Goal: Complete application form

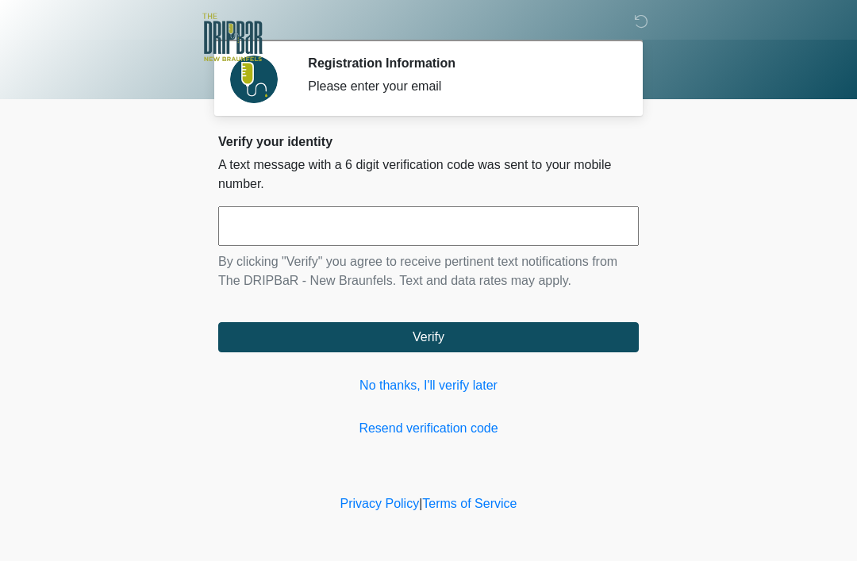
click at [441, 393] on link "No thanks, I'll verify later" at bounding box center [428, 385] width 421 height 19
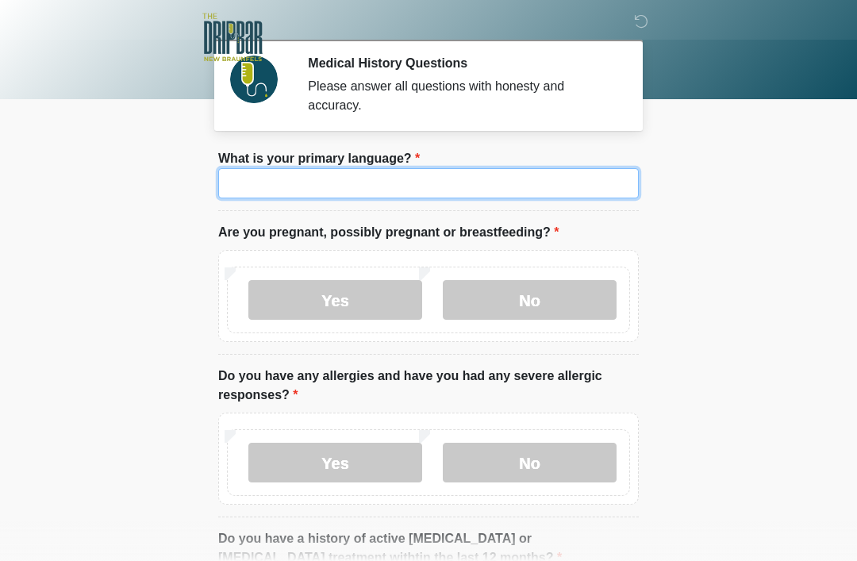
click at [567, 197] on input "What is your primary language?" at bounding box center [428, 183] width 421 height 30
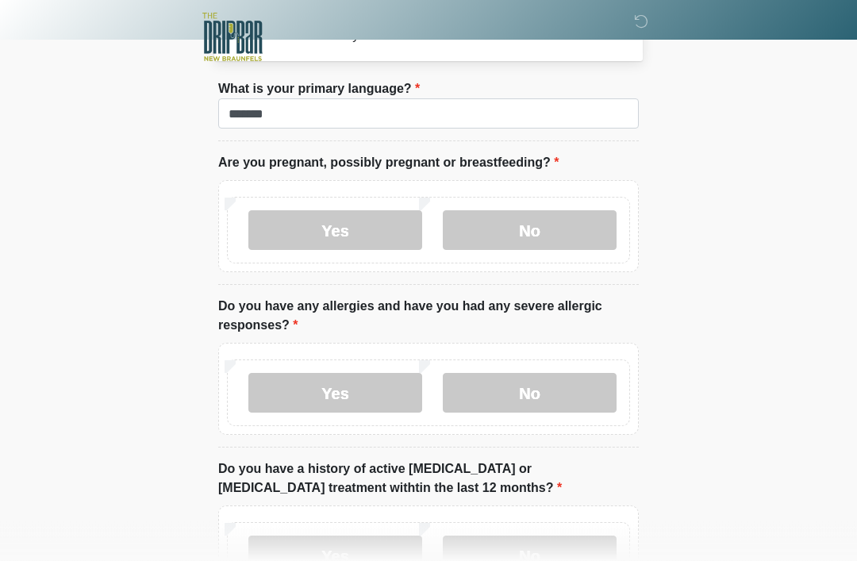
scroll to position [70, 0]
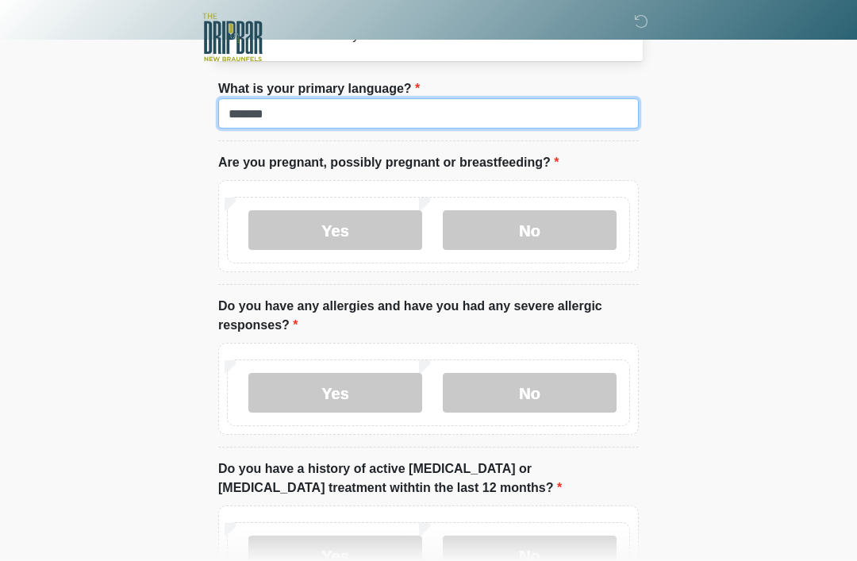
click at [402, 120] on input "*******" at bounding box center [428, 113] width 421 height 30
type input "*******"
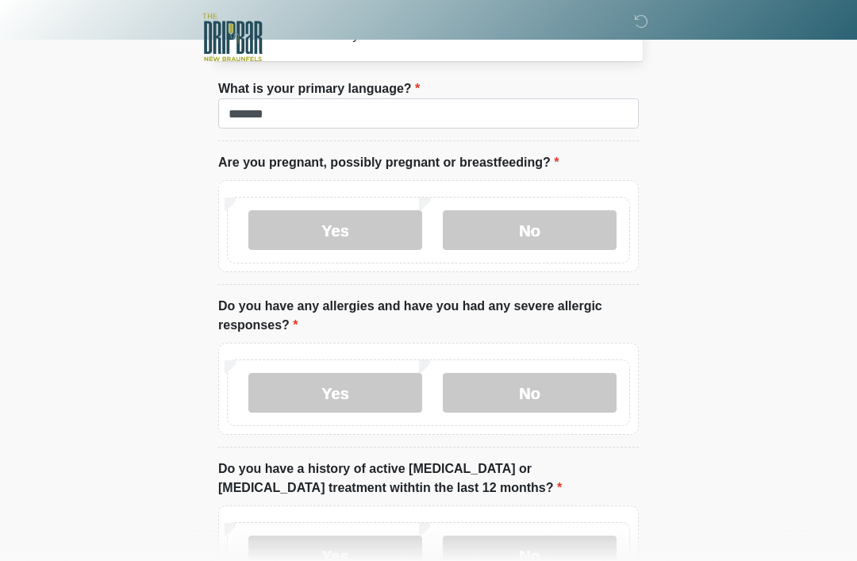
click at [778, 186] on body "‎ ‎ Medical History Questions Please answer all questions with honesty and accu…" at bounding box center [428, 210] width 857 height 561
click at [534, 236] on label "No" at bounding box center [530, 230] width 174 height 40
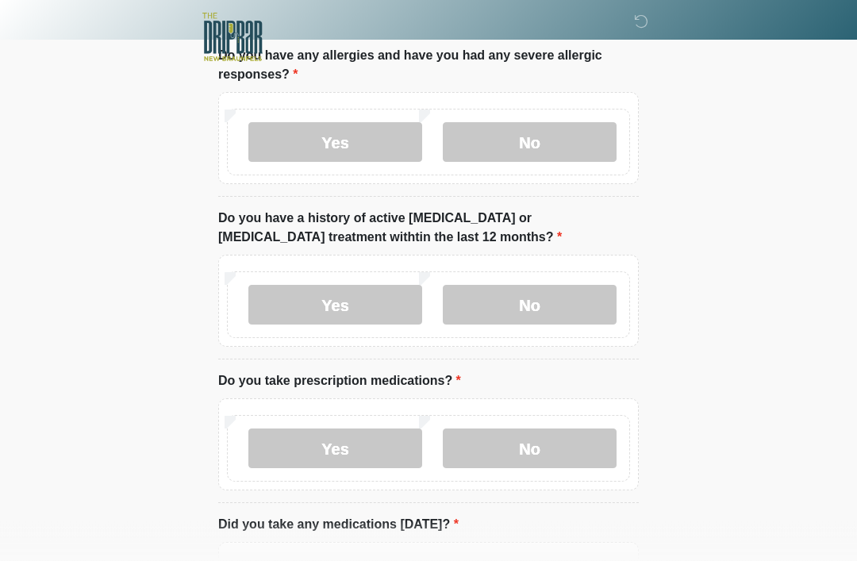
scroll to position [325, 0]
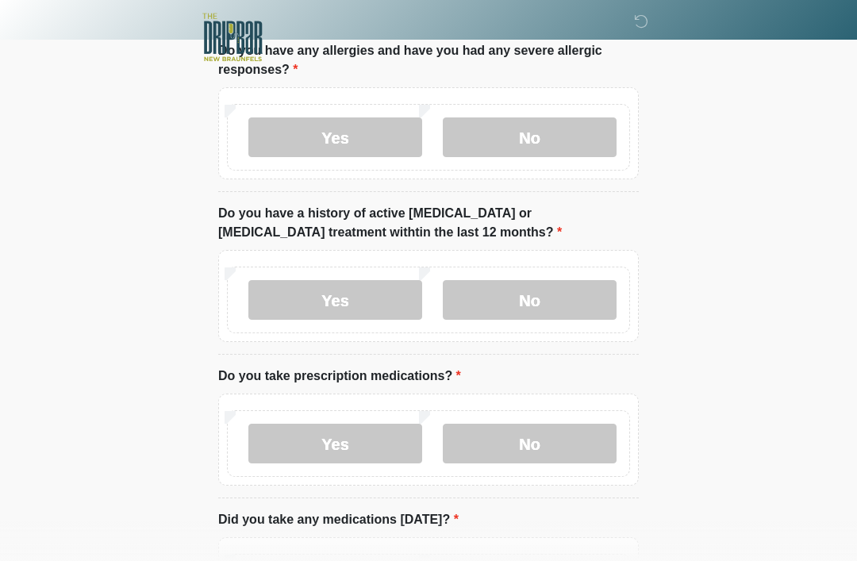
click at [535, 297] on label "No" at bounding box center [530, 300] width 174 height 40
click at [558, 439] on label "No" at bounding box center [530, 444] width 174 height 40
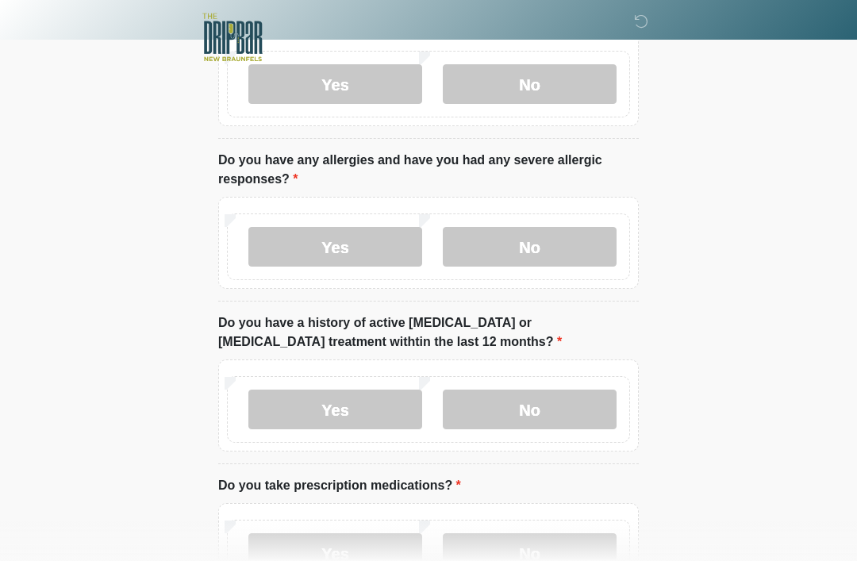
scroll to position [215, 0]
click at [560, 247] on label "No" at bounding box center [530, 248] width 174 height 40
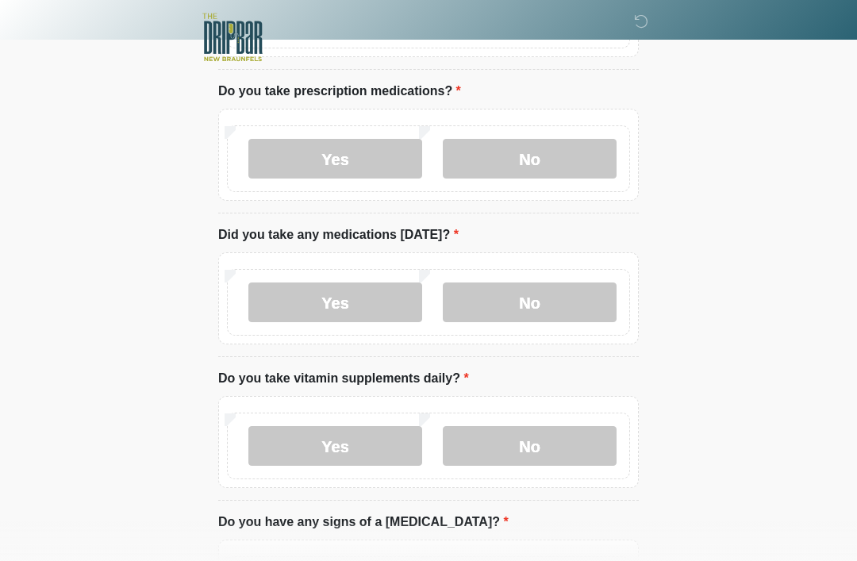
scroll to position [632, 0]
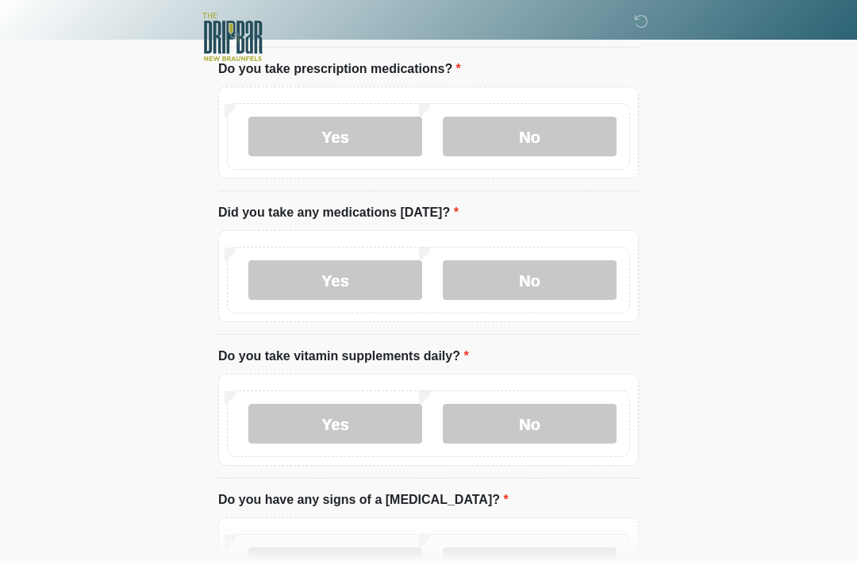
click at [571, 275] on label "No" at bounding box center [530, 281] width 174 height 40
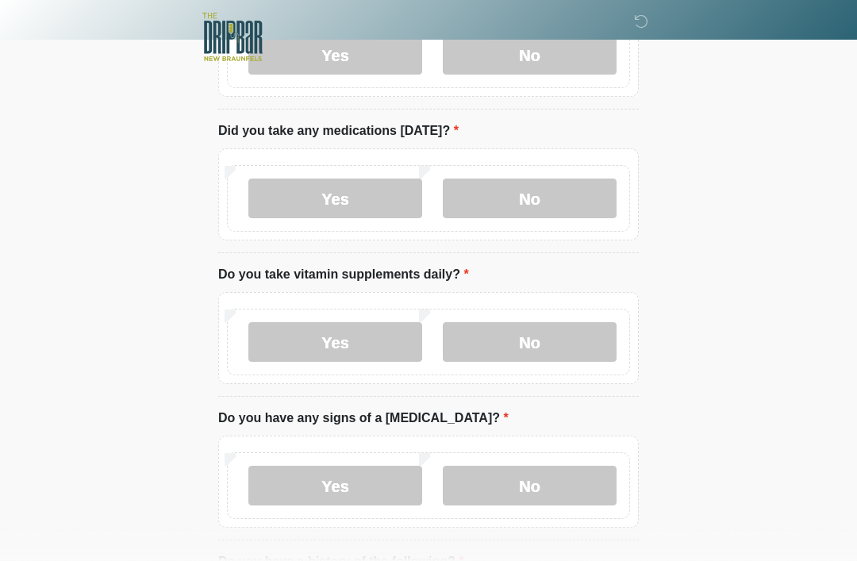
scroll to position [717, 0]
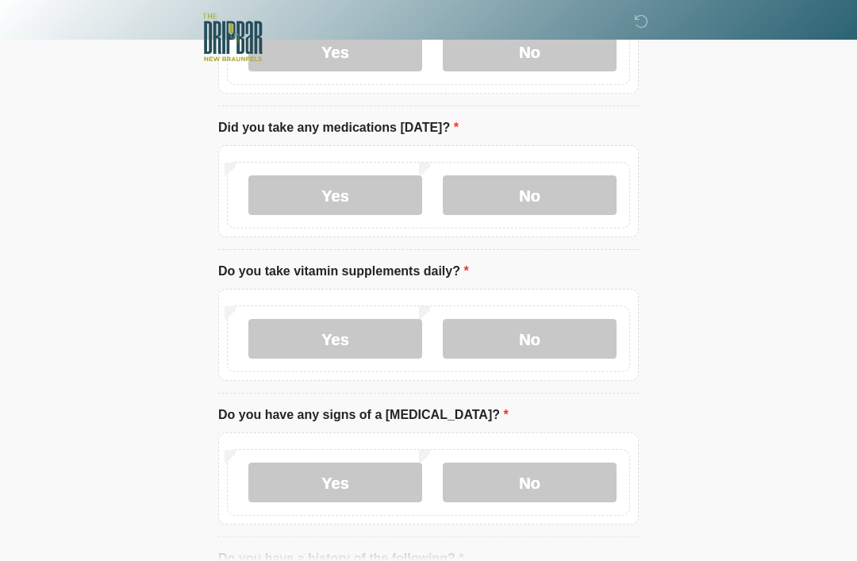
click at [552, 340] on label "No" at bounding box center [530, 339] width 174 height 40
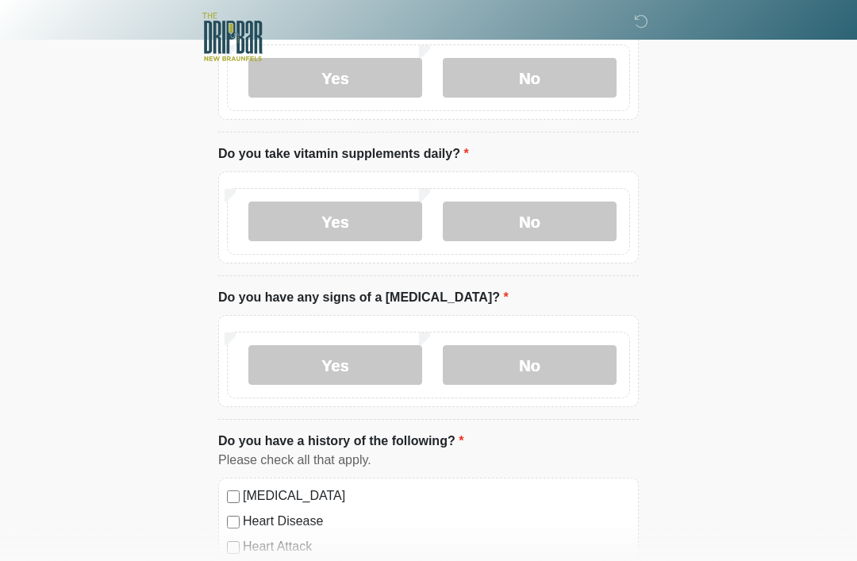
scroll to position [839, 0]
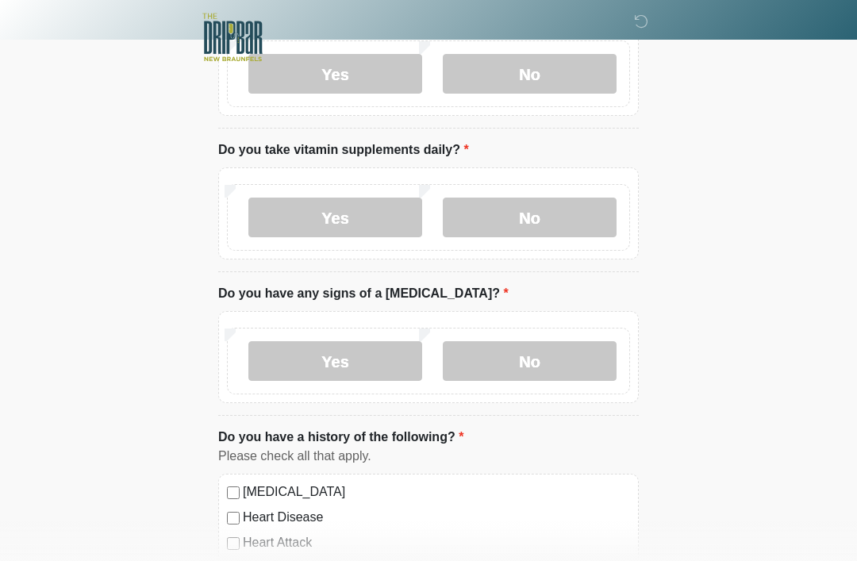
click at [558, 359] on label "No" at bounding box center [530, 361] width 174 height 40
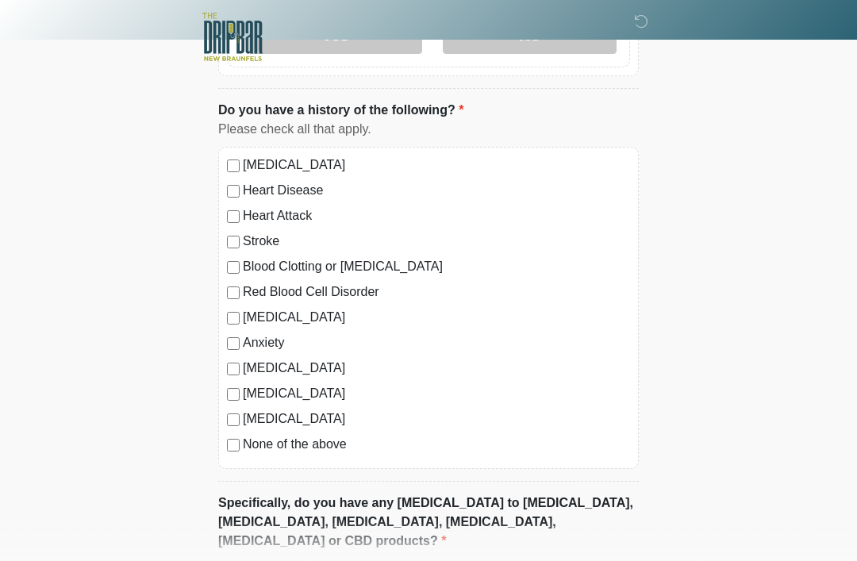
scroll to position [1205, 0]
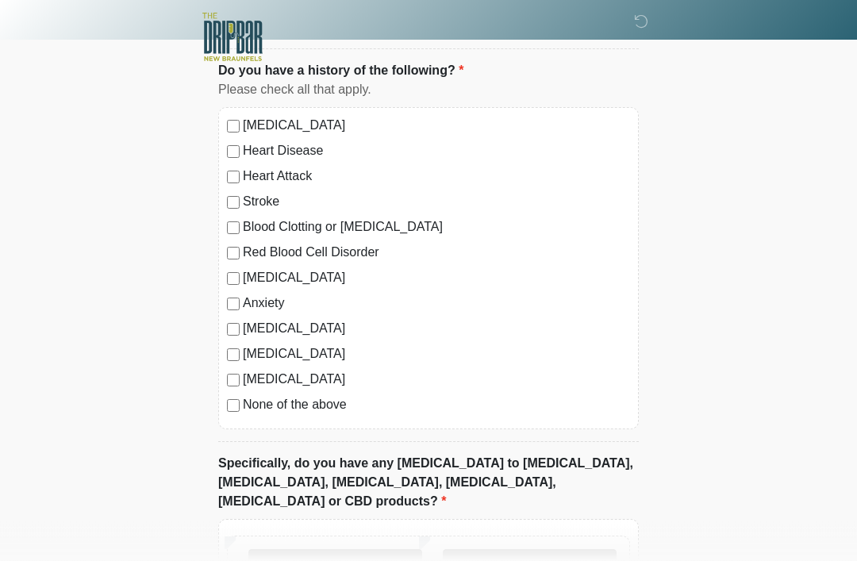
click at [245, 403] on label "None of the above" at bounding box center [436, 405] width 387 height 19
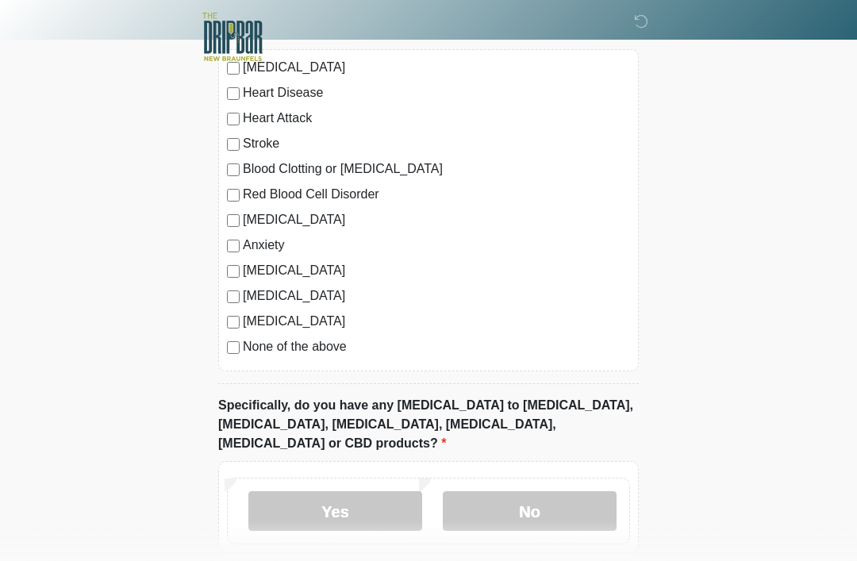
click at [540, 492] on label "No" at bounding box center [530, 512] width 174 height 40
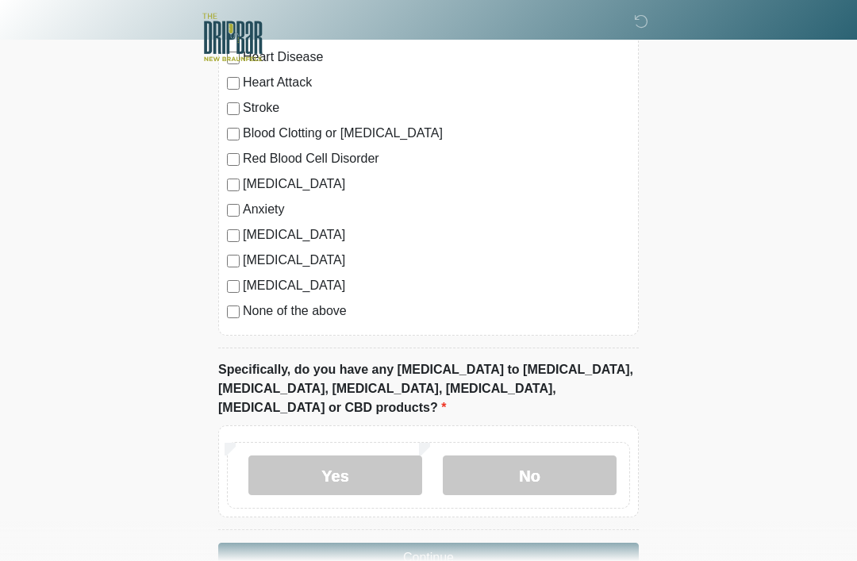
scroll to position [1323, 0]
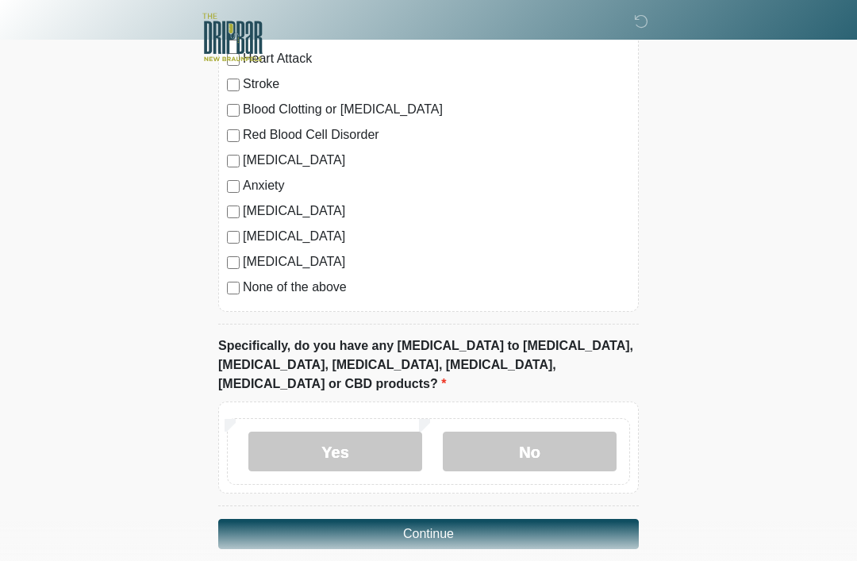
click at [471, 519] on button "Continue" at bounding box center [428, 534] width 421 height 30
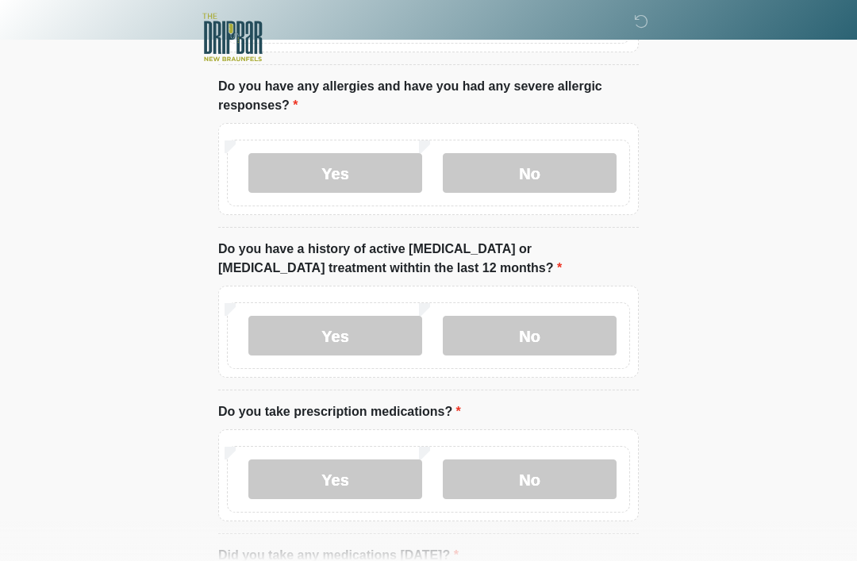
scroll to position [0, 0]
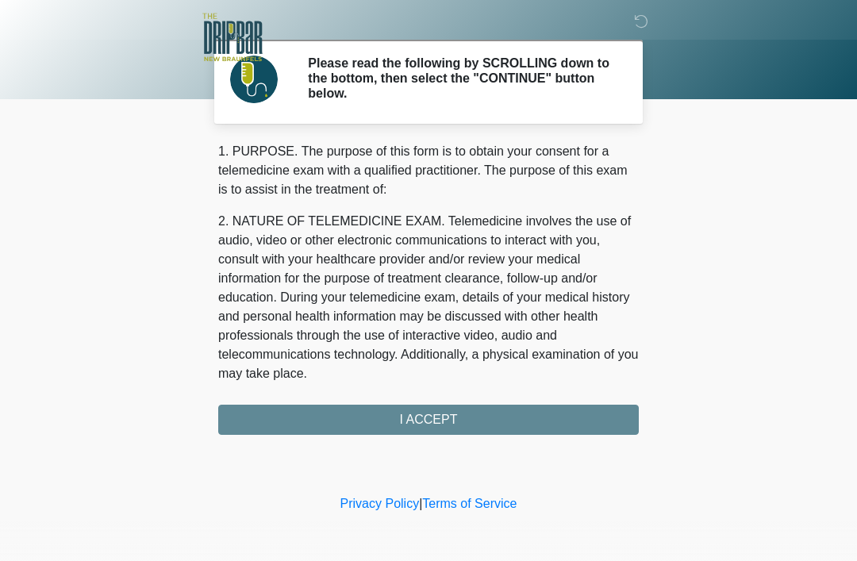
click at [476, 418] on div "1. PURPOSE. The purpose of this form is to obtain your consent for a telemedici…" at bounding box center [428, 288] width 421 height 293
click at [497, 417] on div "1. PURPOSE. The purpose of this form is to obtain your consent for a telemedici…" at bounding box center [428, 288] width 421 height 293
click at [452, 415] on div "1. PURPOSE. The purpose of this form is to obtain your consent for a telemedici…" at bounding box center [428, 288] width 421 height 293
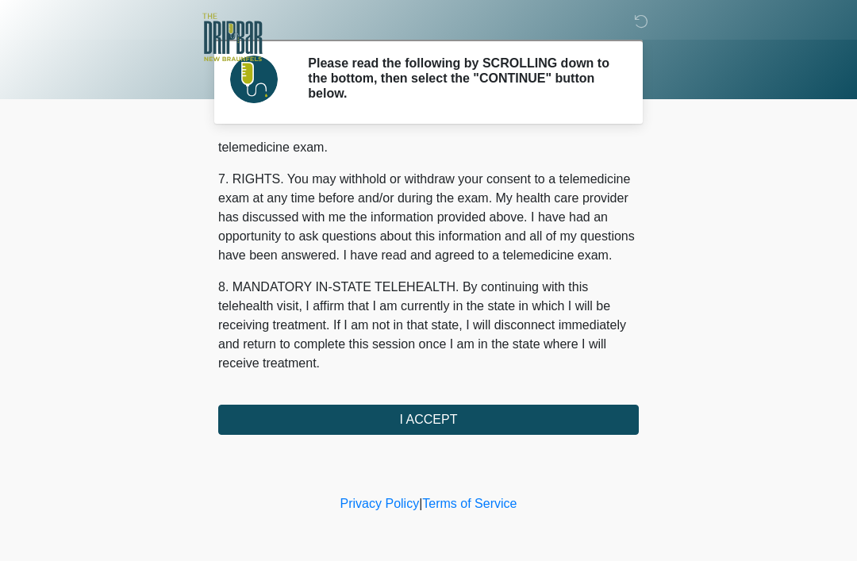
scroll to position [696, 0]
click at [471, 418] on button "I ACCEPT" at bounding box center [428, 420] width 421 height 30
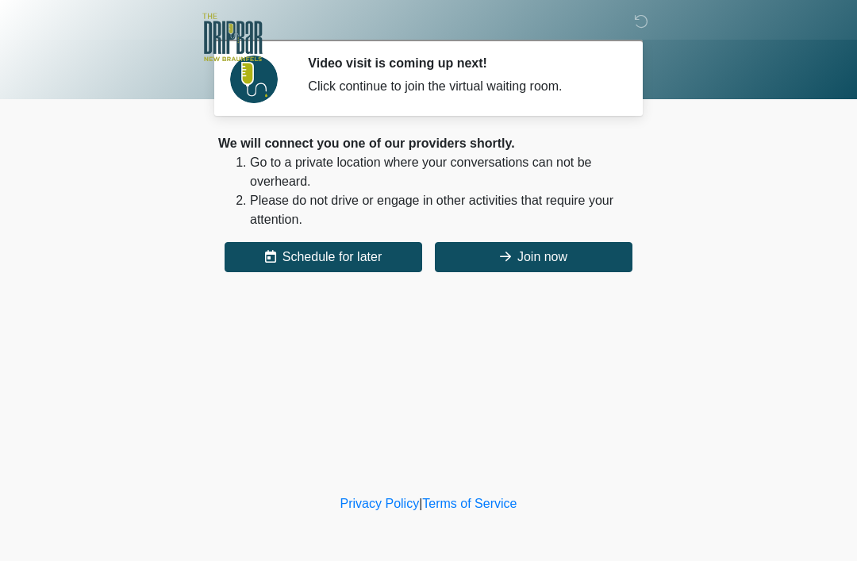
click at [534, 255] on button "Join now" at bounding box center [534, 257] width 198 height 30
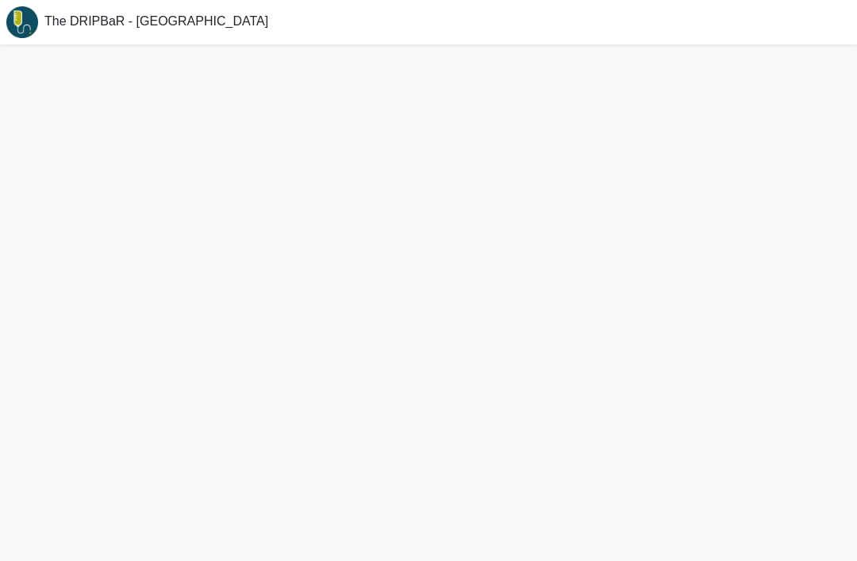
scroll to position [5, 0]
